Goal: Information Seeking & Learning: Learn about a topic

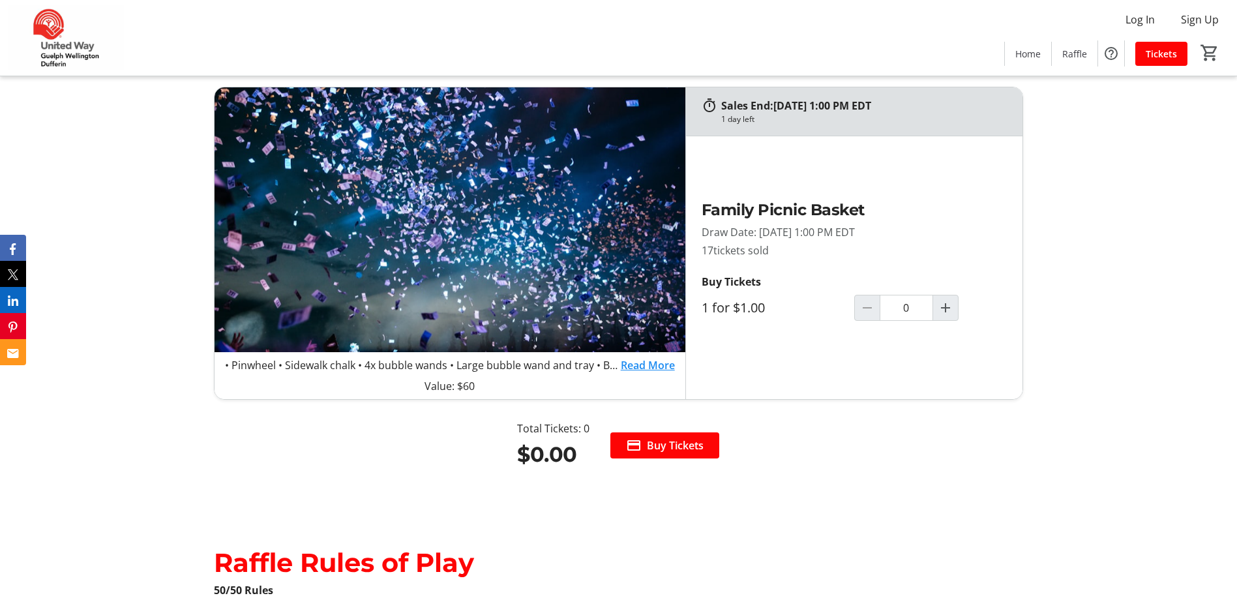
scroll to position [1435, 0]
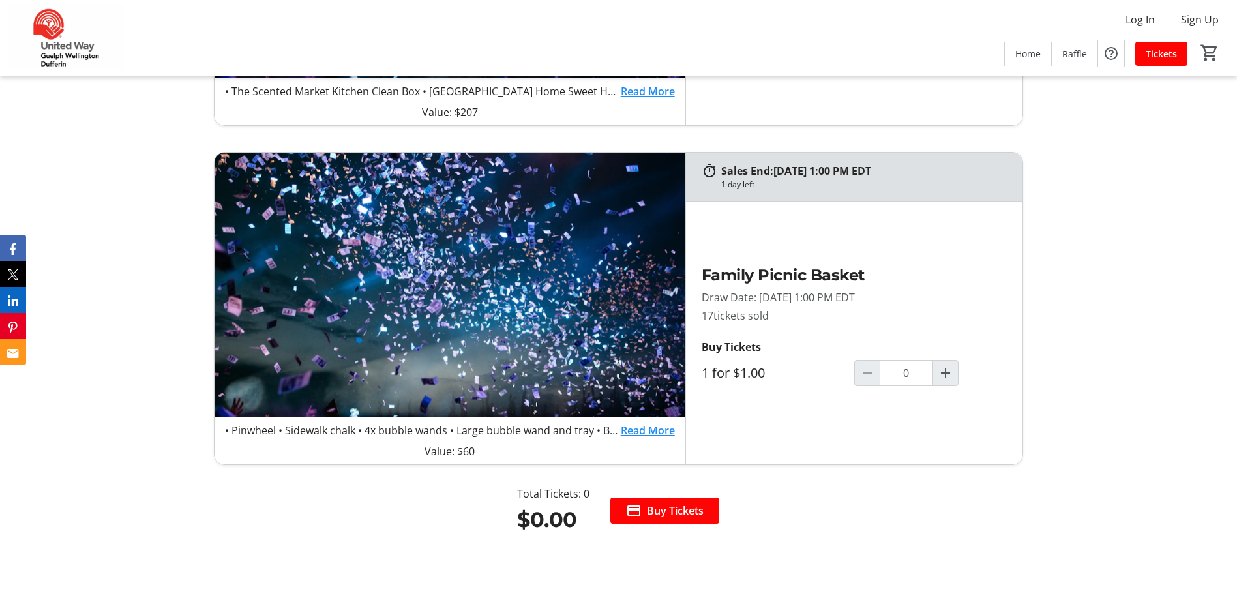
click at [662, 434] on link "Read More" at bounding box center [648, 431] width 54 height 16
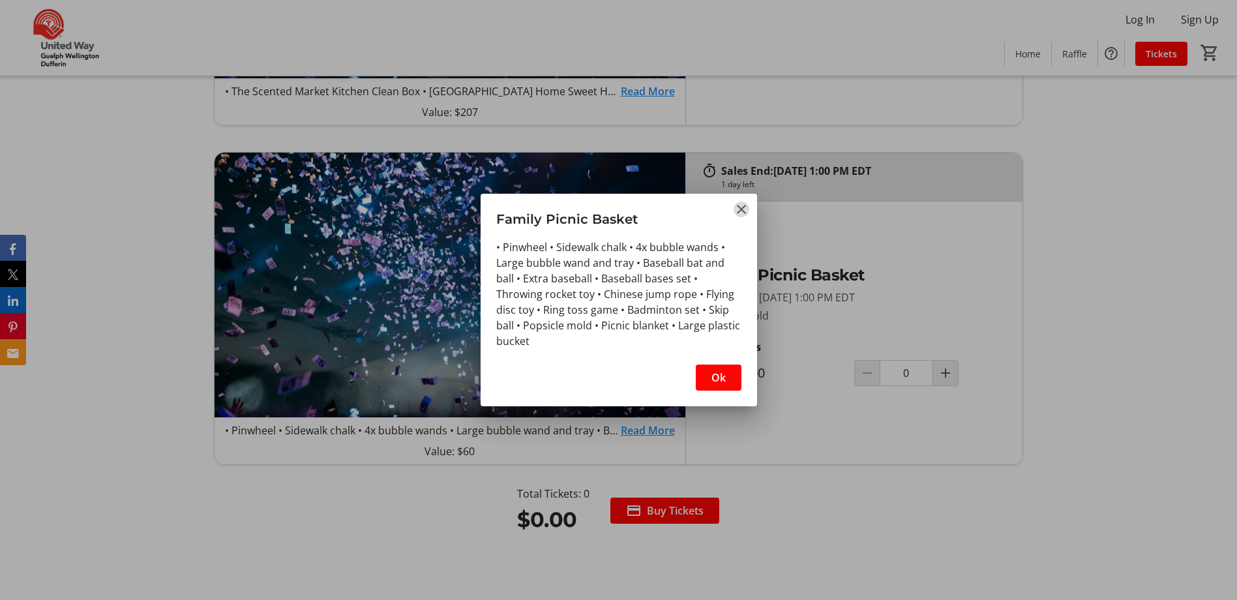
click at [744, 203] on mat-icon "Close" at bounding box center [742, 210] width 16 height 16
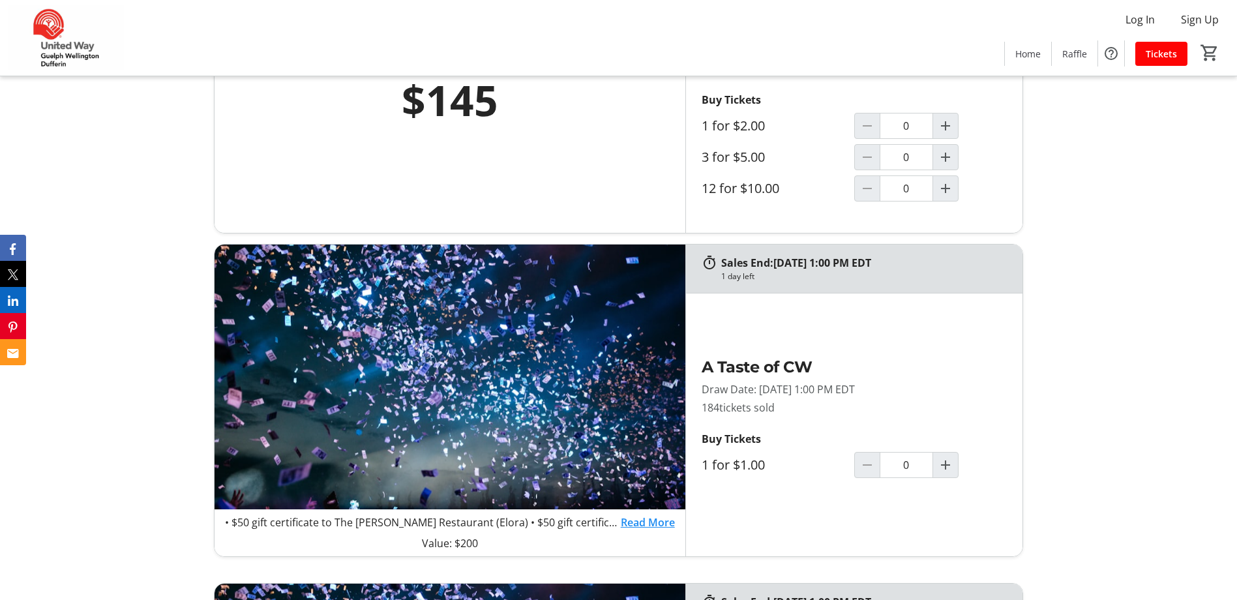
scroll to position [783, 0]
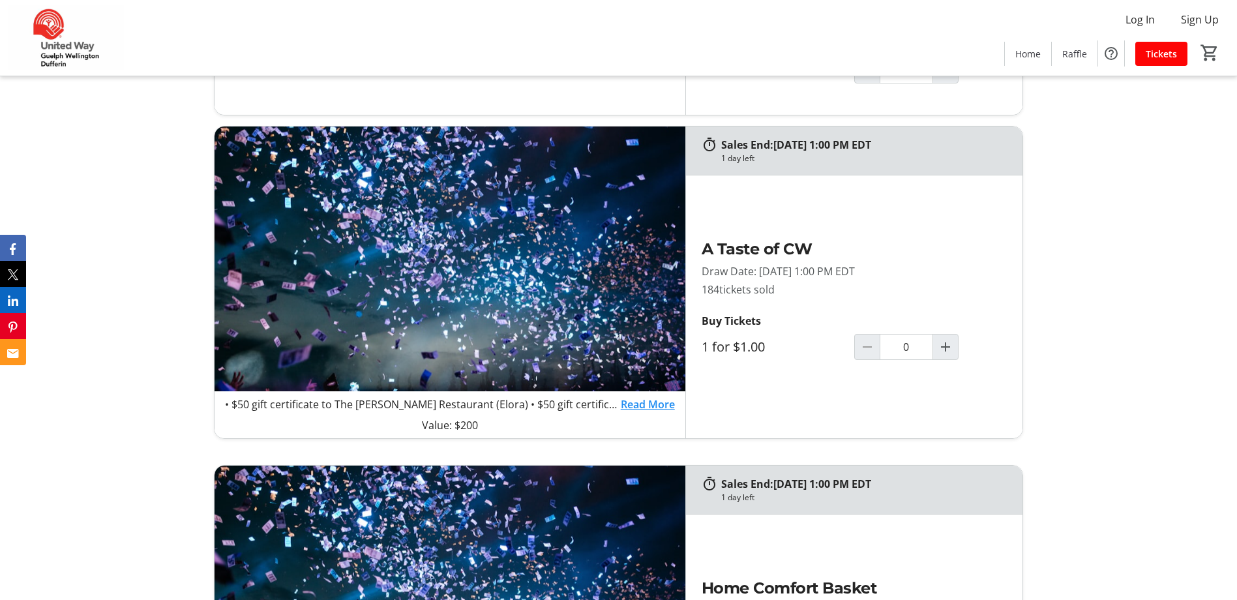
click at [652, 408] on link "Read More" at bounding box center [648, 405] width 54 height 16
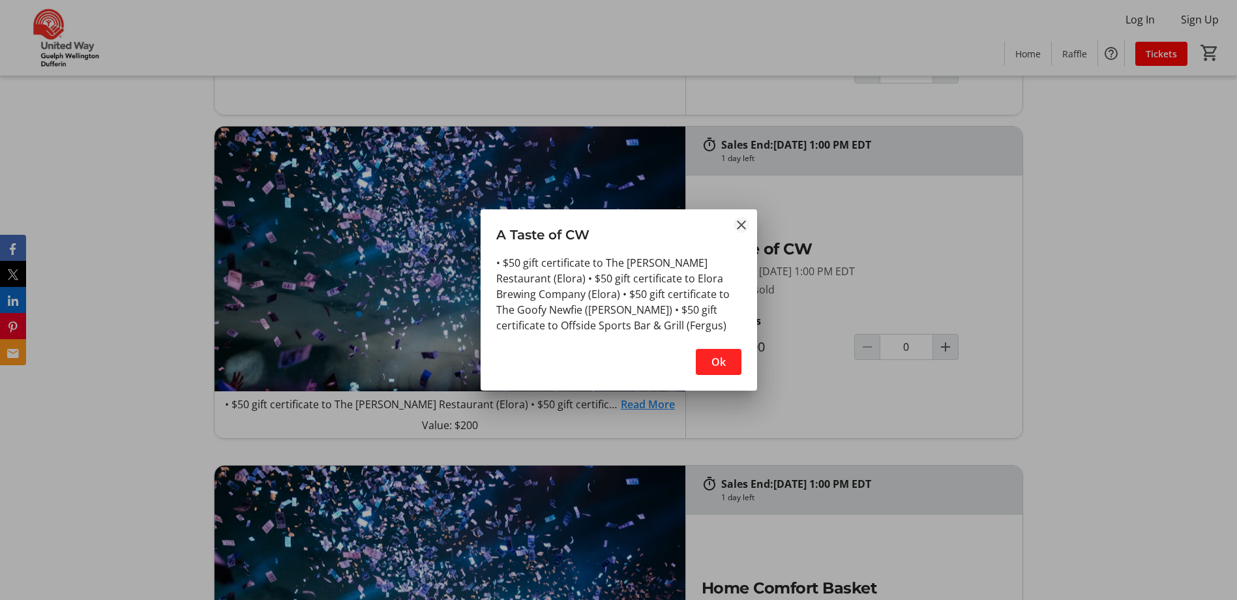
click at [743, 222] on mat-icon "Close" at bounding box center [742, 225] width 16 height 16
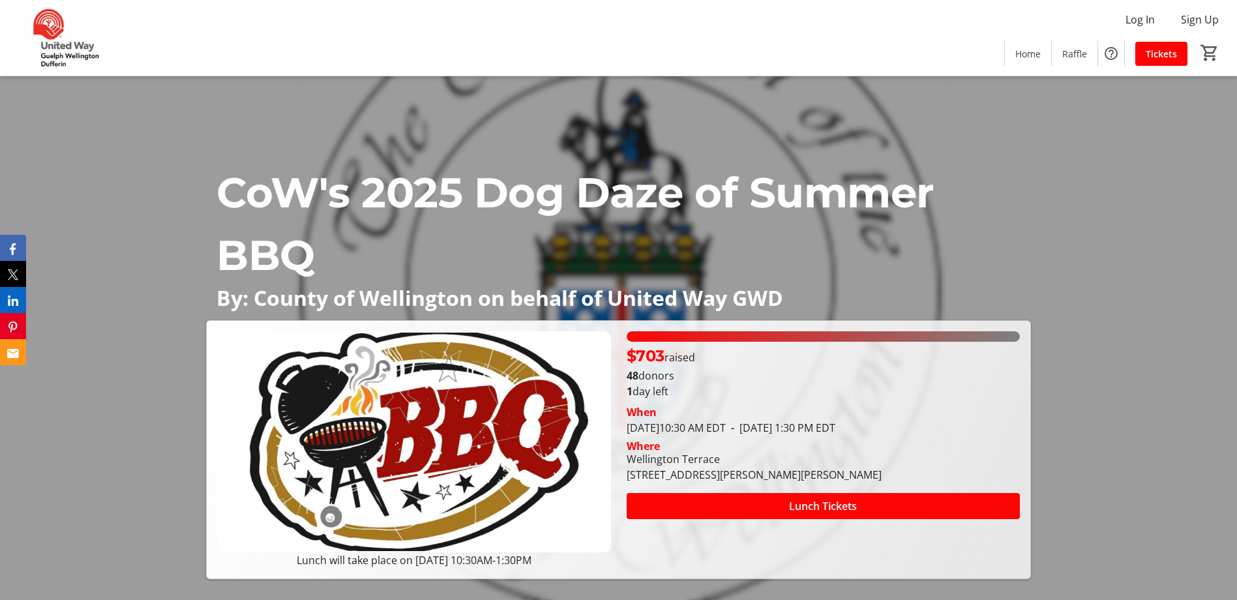
scroll to position [783, 0]
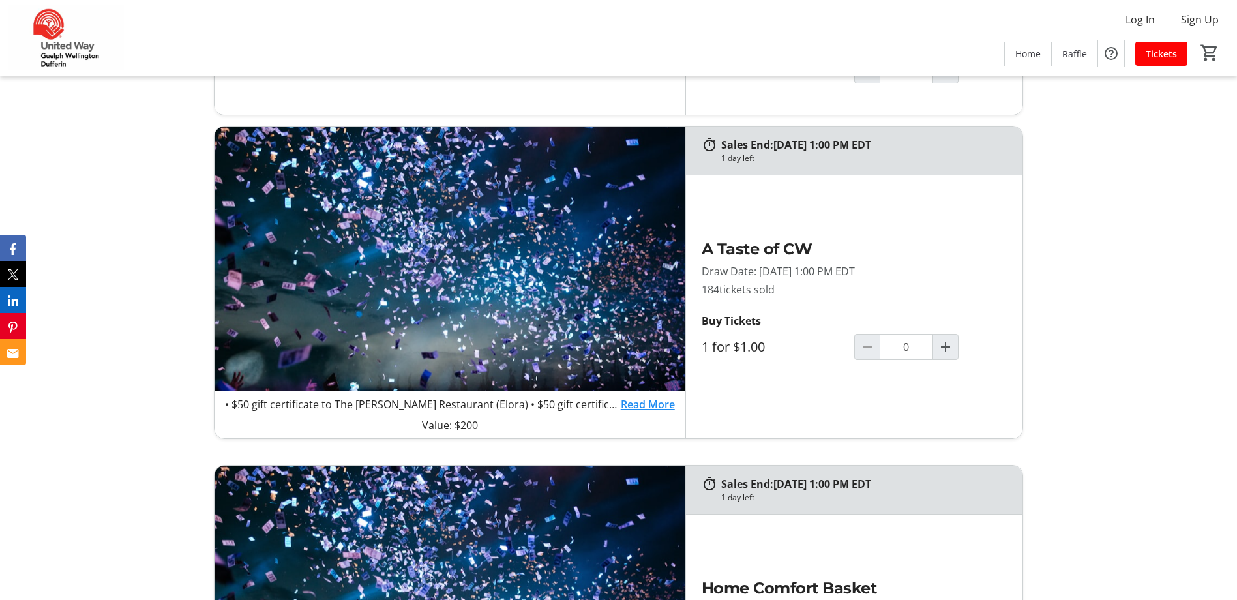
click at [627, 403] on link "Read More" at bounding box center [648, 405] width 54 height 16
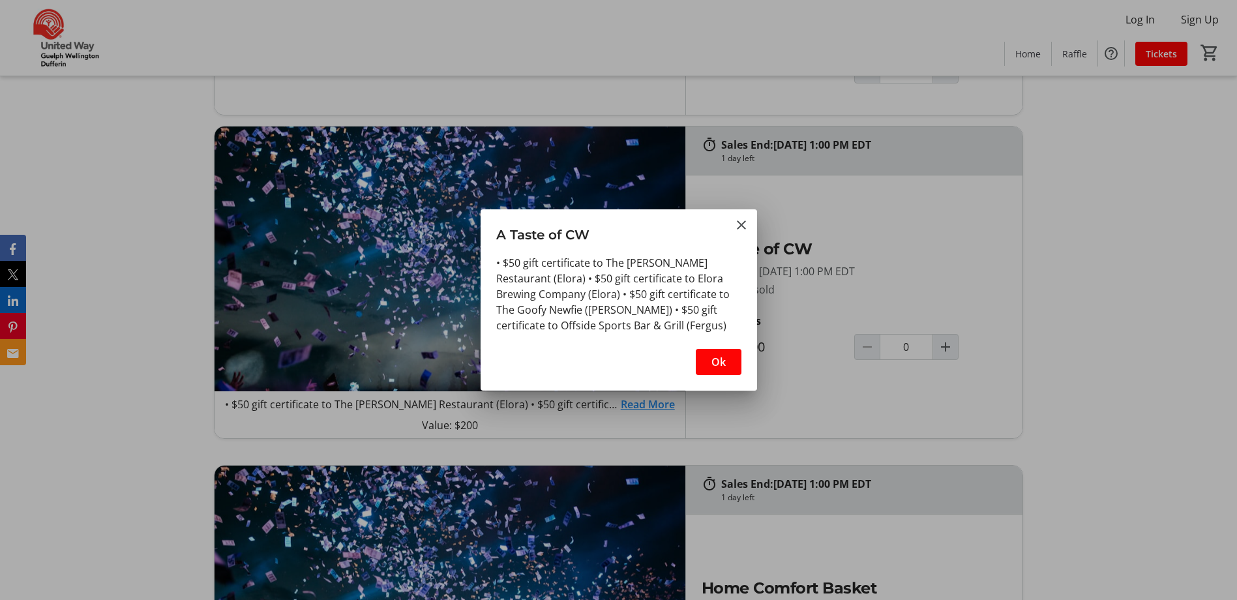
scroll to position [0, 0]
click at [740, 221] on mat-icon "Close" at bounding box center [742, 225] width 16 height 16
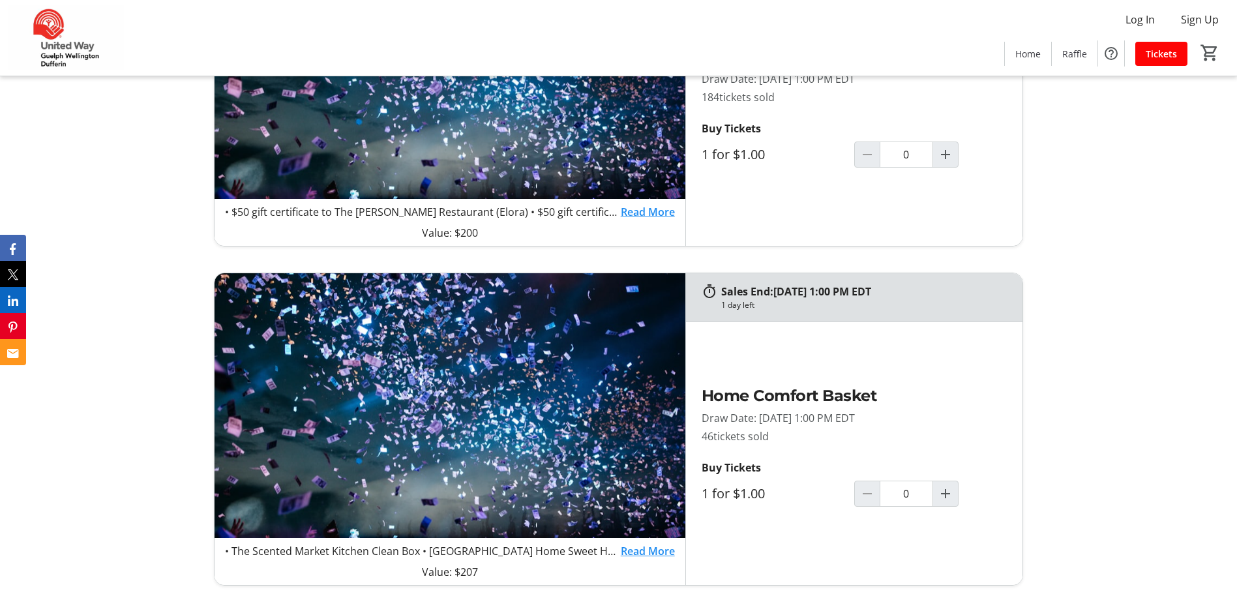
scroll to position [1044, 0]
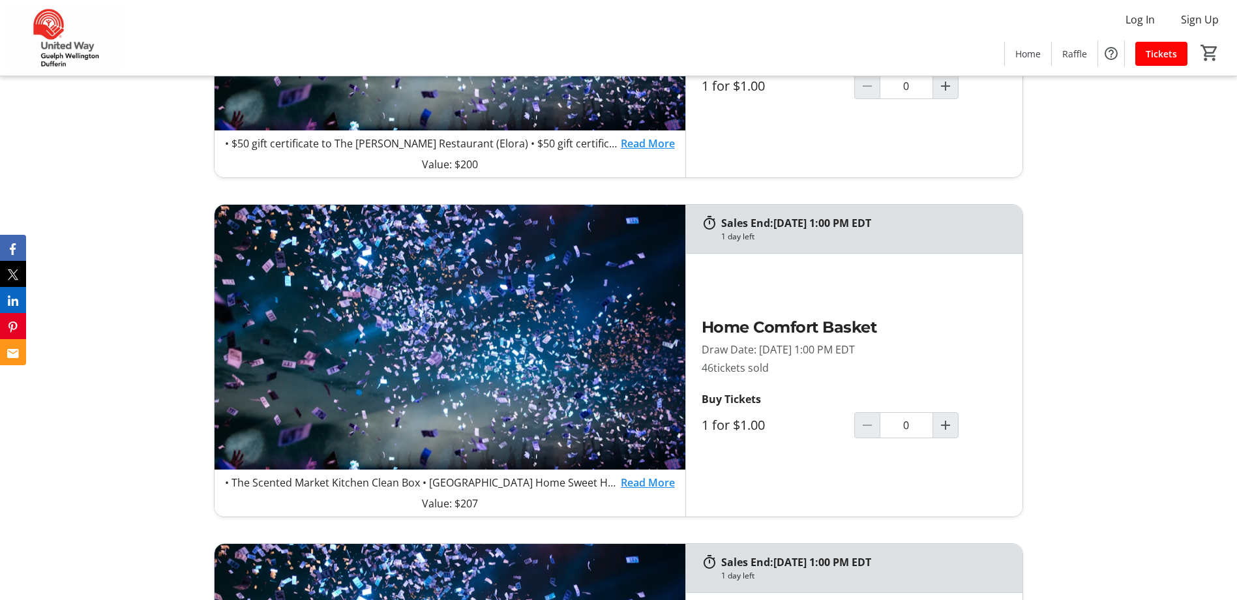
click at [646, 485] on link "Read More" at bounding box center [648, 483] width 54 height 16
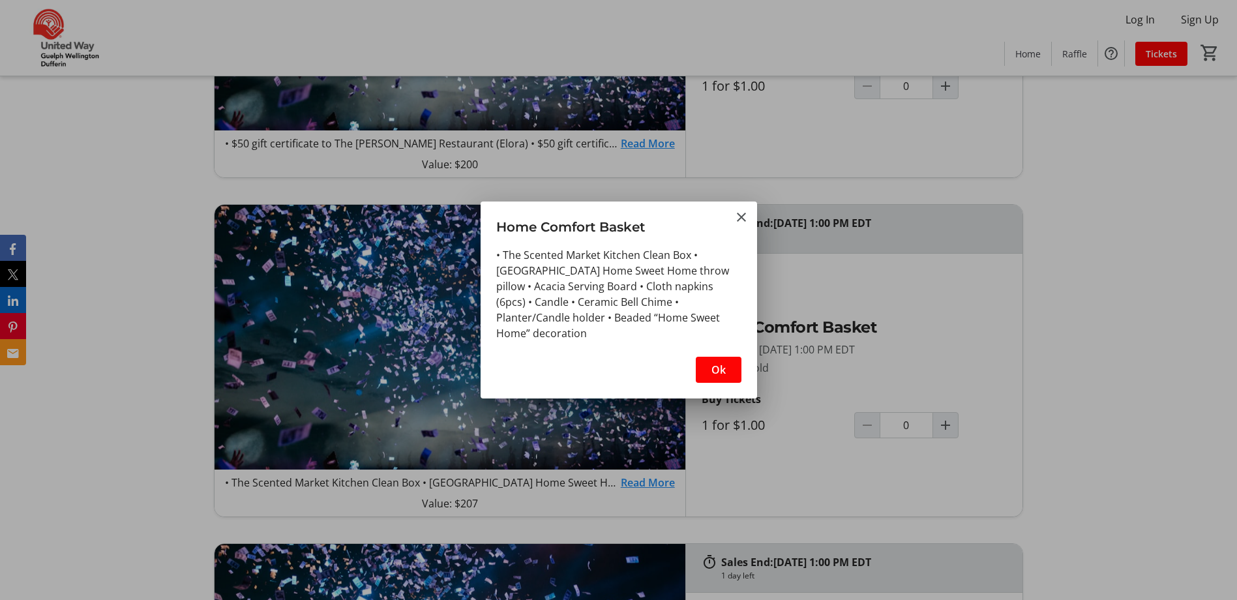
scroll to position [0, 0]
click at [737, 210] on mat-icon "Close" at bounding box center [742, 217] width 16 height 16
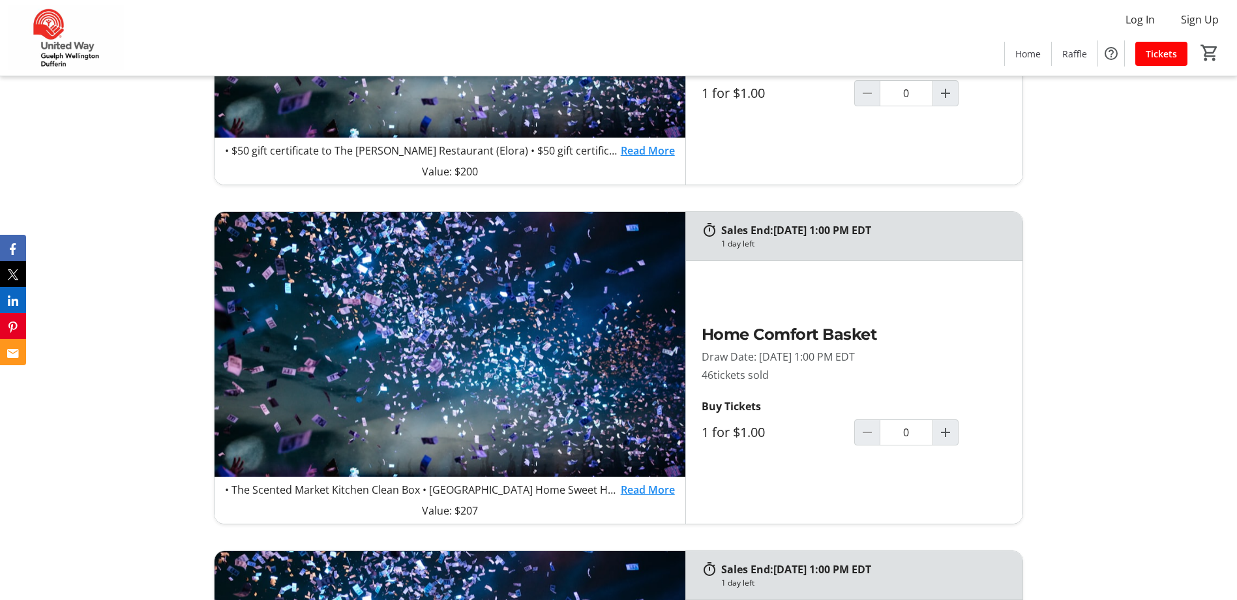
scroll to position [1066, 0]
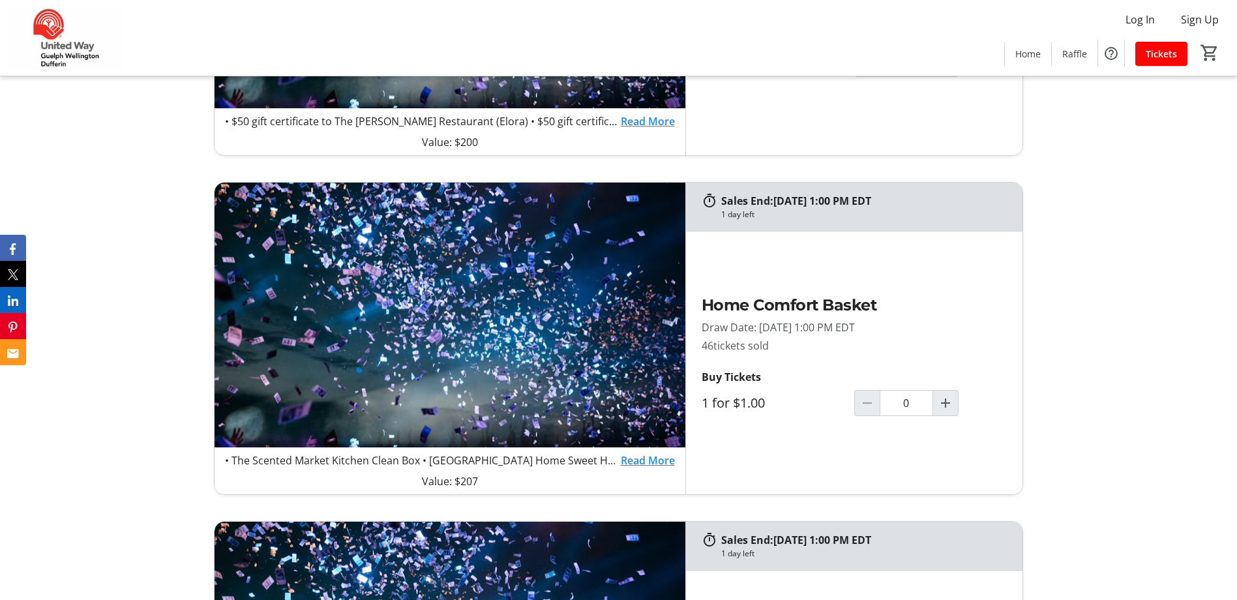
click at [637, 456] on link "Read More" at bounding box center [648, 461] width 54 height 16
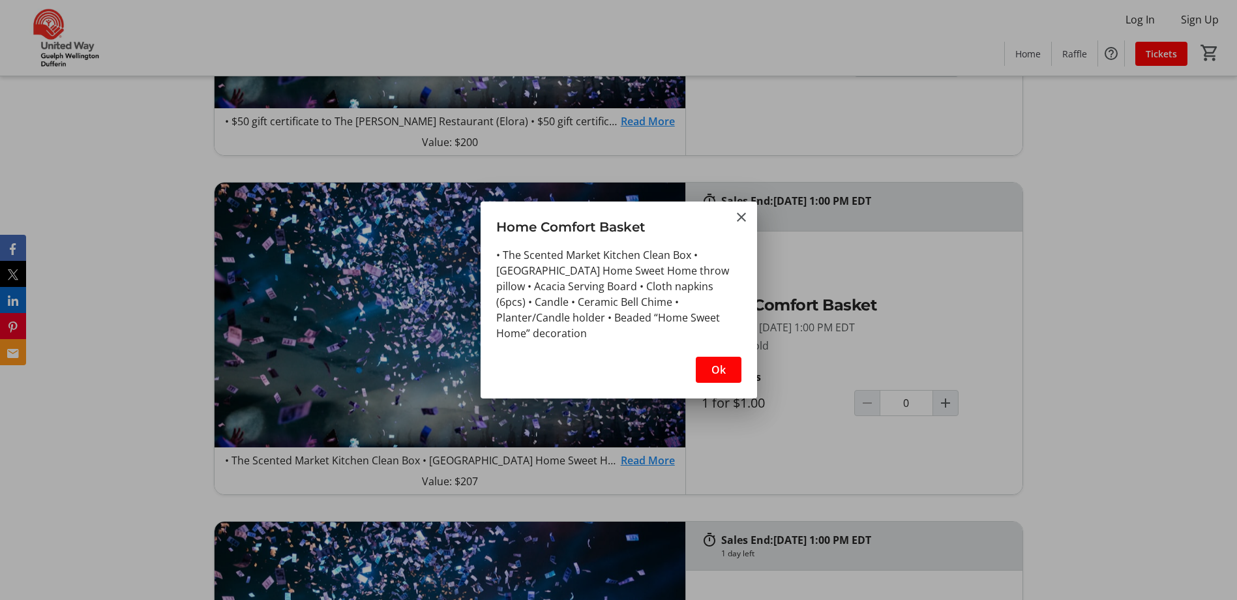
scroll to position [0, 0]
click at [741, 215] on mat-icon "Close" at bounding box center [742, 217] width 16 height 16
